Goal: Task Accomplishment & Management: Manage account settings

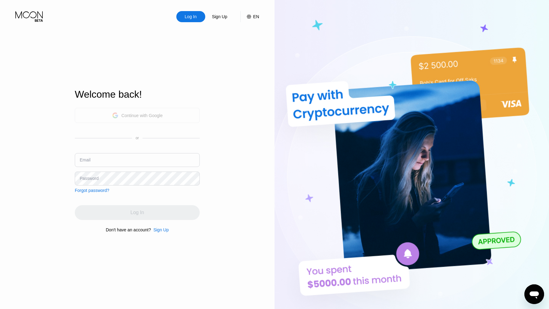
click at [146, 119] on div "Continue with Google" at bounding box center [137, 116] width 51 height 10
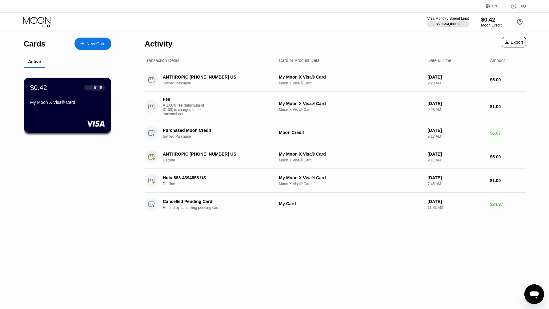
click at [494, 23] on div "$0.42" at bounding box center [491, 19] width 21 height 6
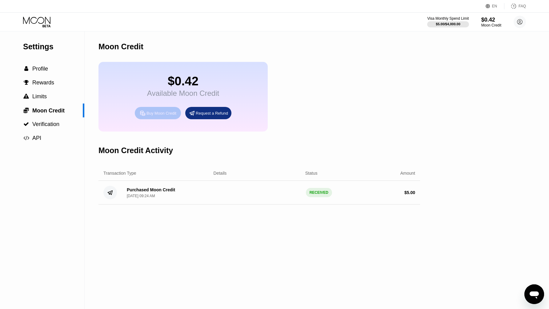
click at [153, 112] on div "Buy Moon Credit" at bounding box center [162, 113] width 30 height 5
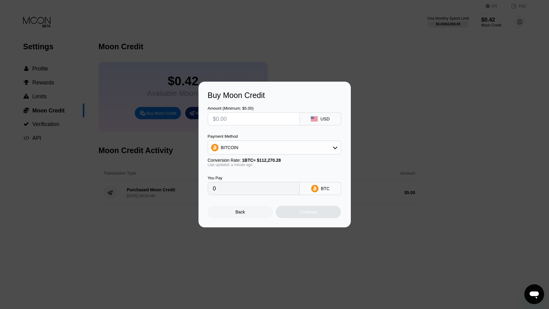
click at [265, 148] on div "BITCOIN" at bounding box center [274, 147] width 133 height 12
click at [250, 179] on span "USDT on TRON" at bounding box center [238, 178] width 31 height 5
type input "0.00"
click at [246, 214] on div "Back" at bounding box center [240, 212] width 65 height 12
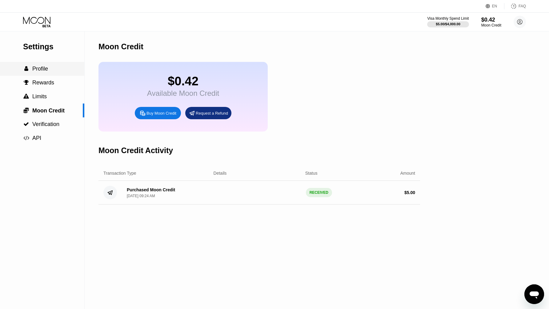
click at [53, 69] on div " Profile" at bounding box center [42, 69] width 84 height 6
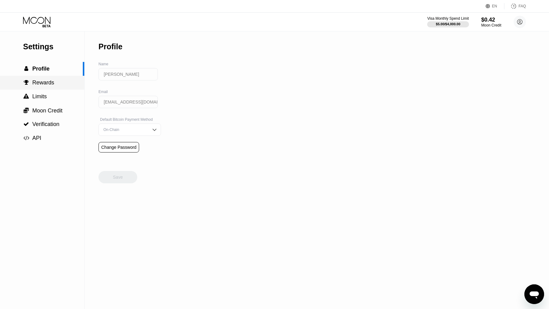
click at [51, 80] on span "Rewards" at bounding box center [43, 82] width 22 height 6
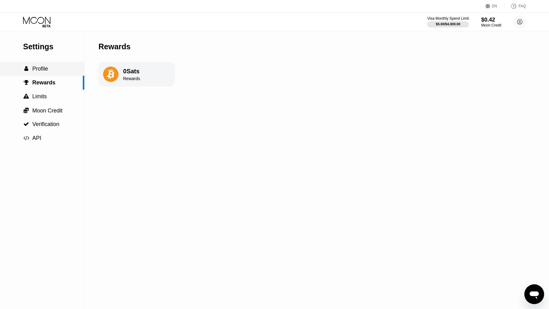
click at [60, 69] on div " Profile" at bounding box center [42, 69] width 84 height 6
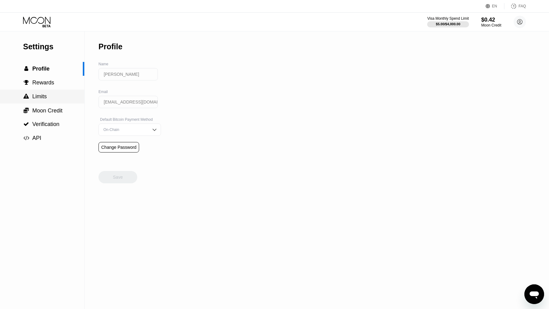
click at [55, 96] on div " Limits" at bounding box center [42, 96] width 84 height 6
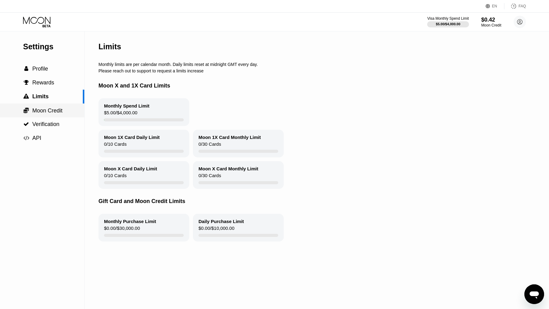
click at [56, 108] on span "Moon Credit" at bounding box center [47, 110] width 30 height 6
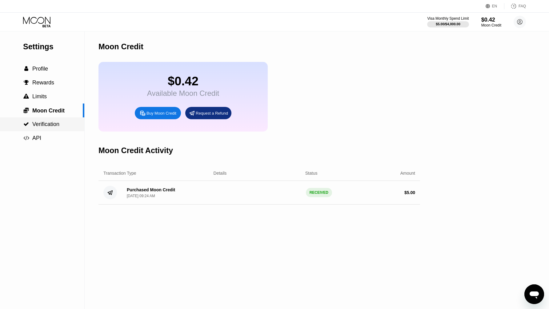
click at [54, 123] on span "Verification" at bounding box center [45, 124] width 27 height 6
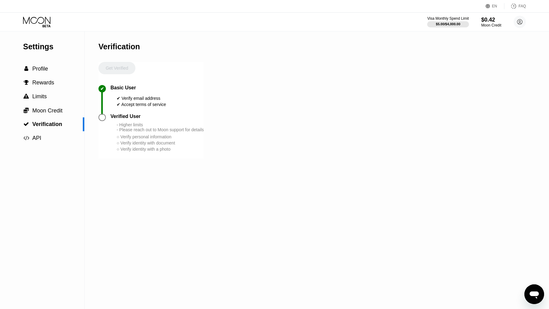
click at [101, 118] on div at bounding box center [102, 117] width 7 height 7
click at [117, 118] on div "Verified User" at bounding box center [126, 117] width 30 height 6
click at [42, 71] on span "Profile" at bounding box center [40, 69] width 16 height 6
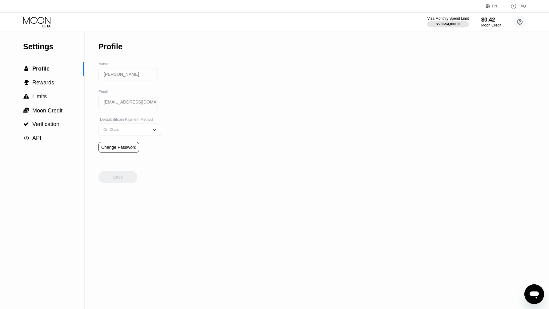
click at [42, 23] on icon at bounding box center [37, 22] width 29 height 11
